Goal: Navigation & Orientation: Understand site structure

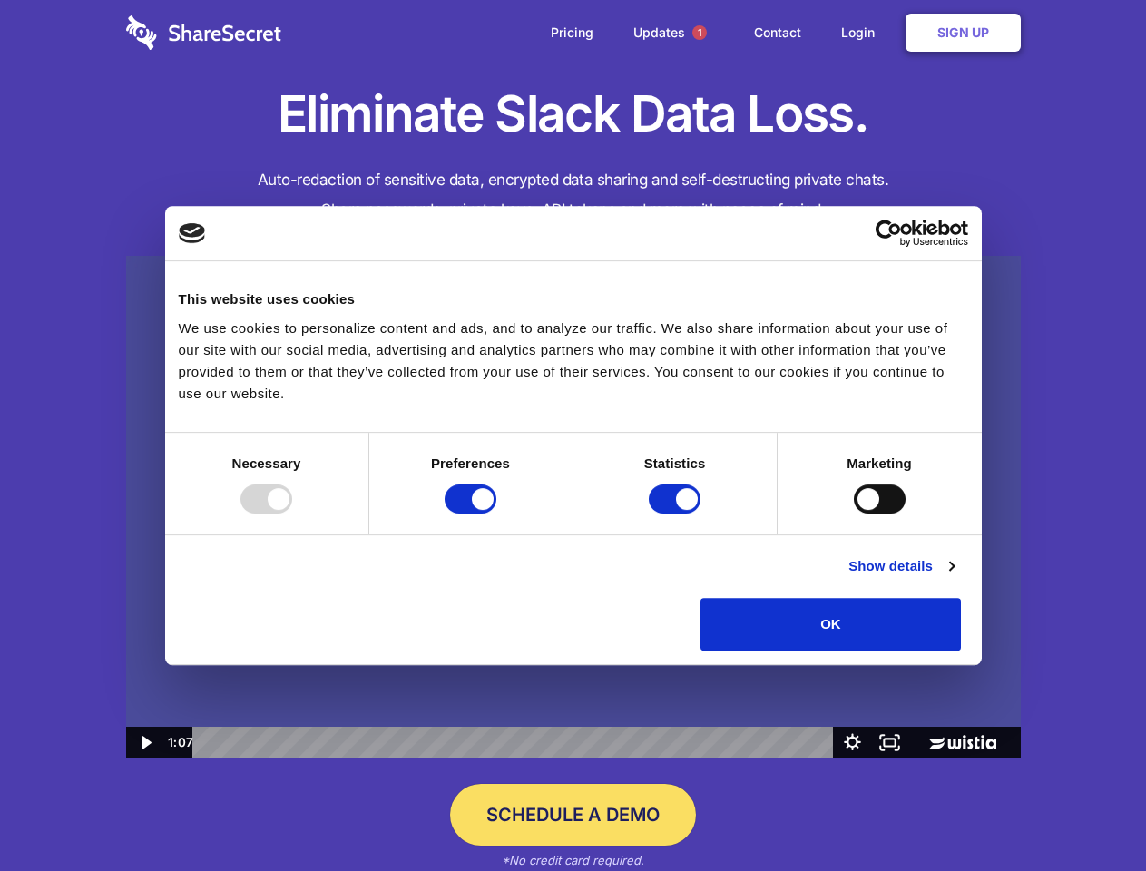
click at [573, 436] on img at bounding box center [573, 508] width 895 height 504
click at [292, 514] on div at bounding box center [266, 499] width 52 height 29
click at [496, 514] on input "Preferences" at bounding box center [471, 499] width 52 height 29
click at [677, 514] on input "Statistics" at bounding box center [675, 499] width 52 height 29
click at [854, 514] on input "Marketing" at bounding box center [880, 499] width 52 height 29
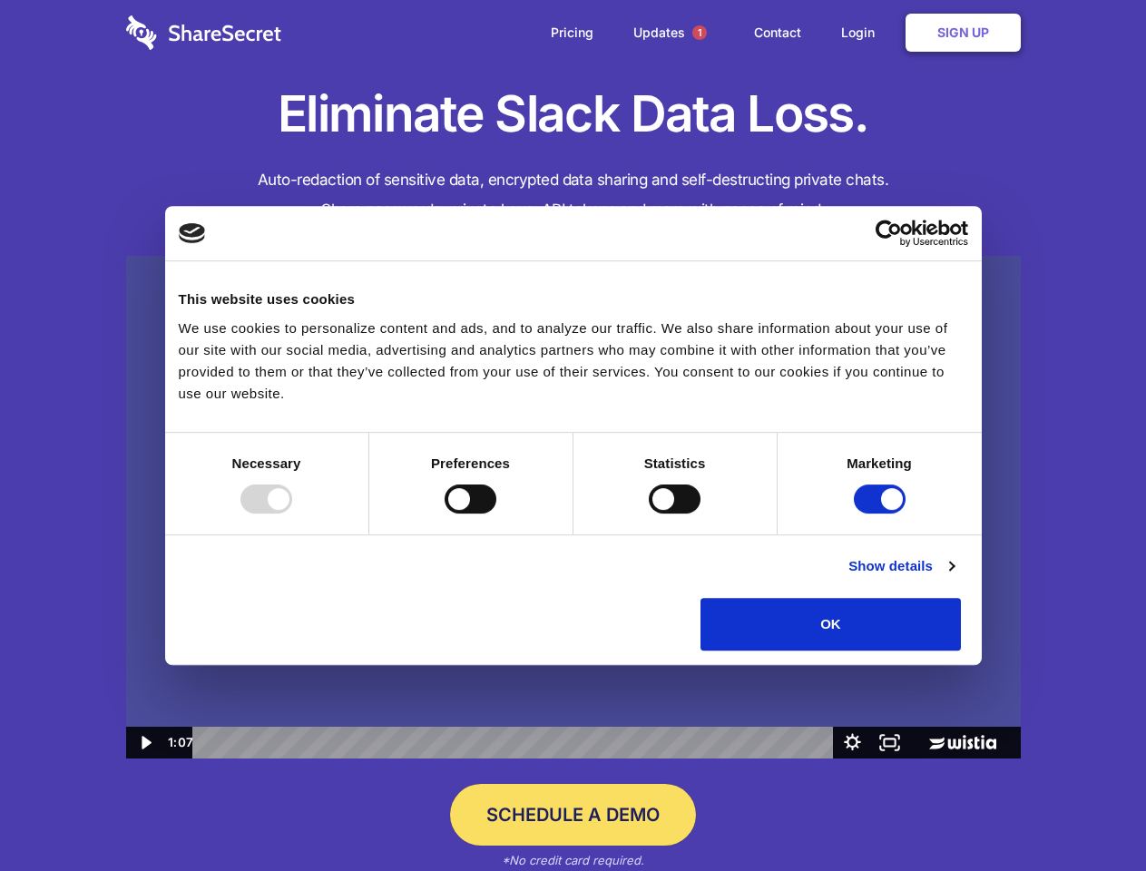
click at [954, 577] on link "Show details" at bounding box center [900, 566] width 105 height 22
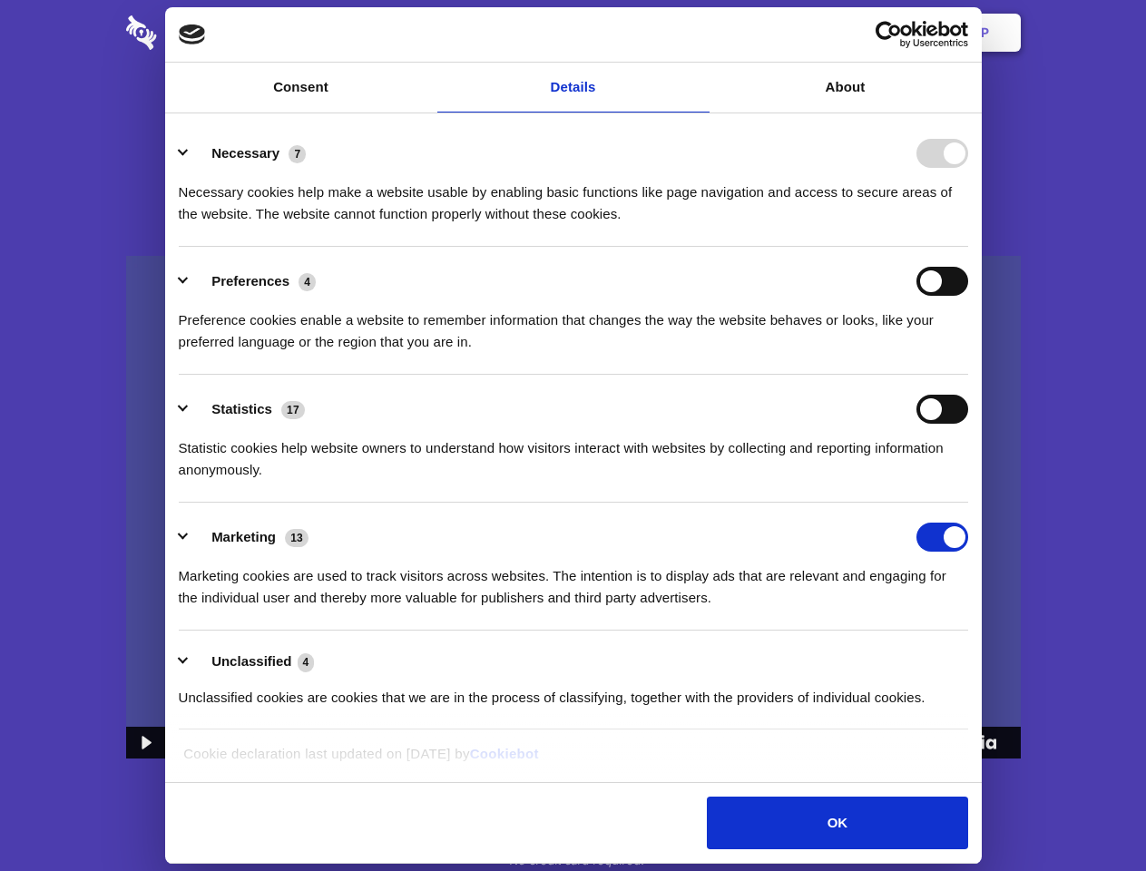
checkbox input "false"
checkbox input "true"
click at [1003, 657] on img at bounding box center [573, 508] width 895 height 504
